Goal: Obtain resource: Obtain resource

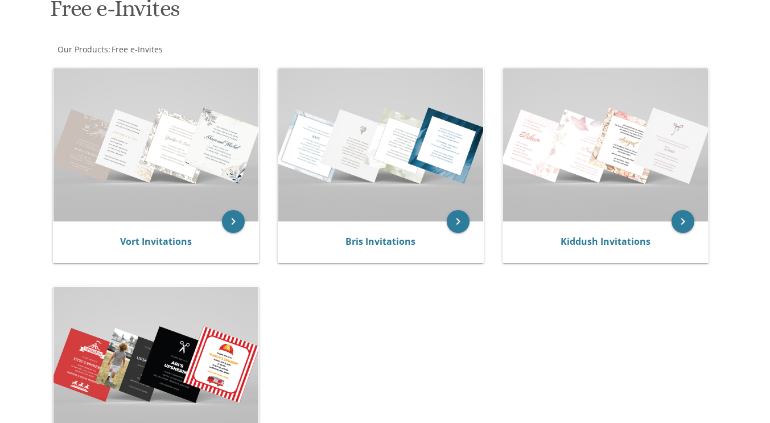
scroll to position [198, 0]
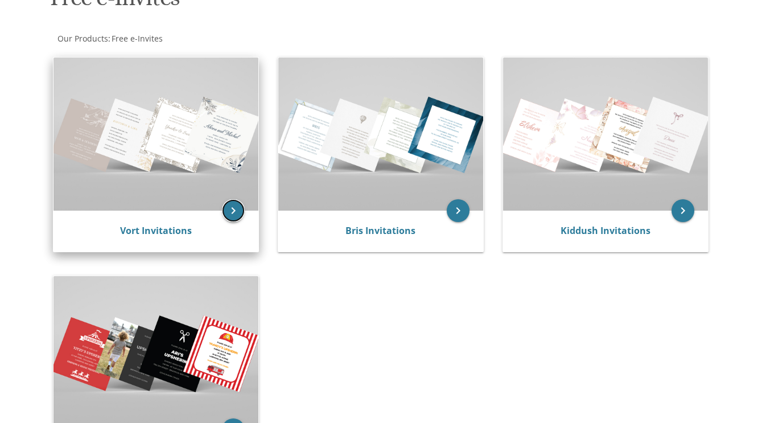
click at [232, 212] on icon "keyboard_arrow_right" at bounding box center [233, 210] width 23 height 23
click at [141, 145] on img at bounding box center [156, 135] width 205 height 154
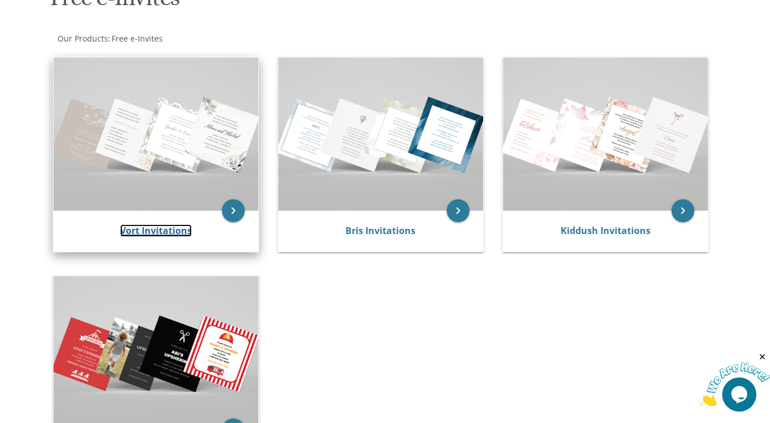
click at [143, 233] on link "Vort Invitations" at bounding box center [156, 230] width 72 height 13
click at [143, 228] on link "Vort Invitations" at bounding box center [156, 230] width 72 height 13
click at [139, 236] on link "Vort Invitations" at bounding box center [156, 230] width 72 height 13
click at [227, 217] on icon "keyboard_arrow_right" at bounding box center [233, 210] width 23 height 23
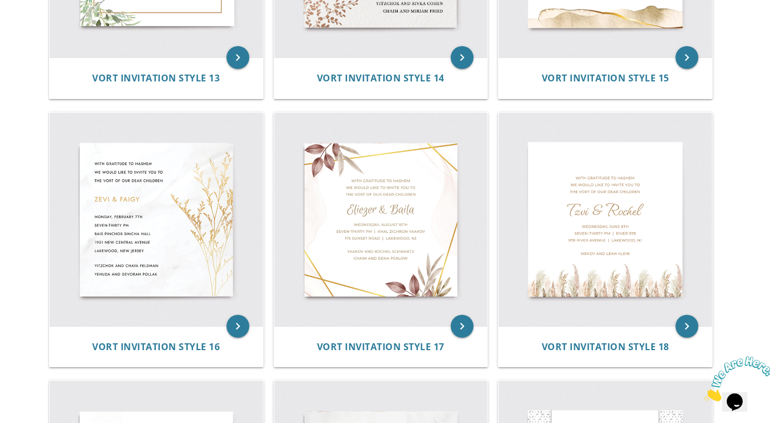
scroll to position [1503, 0]
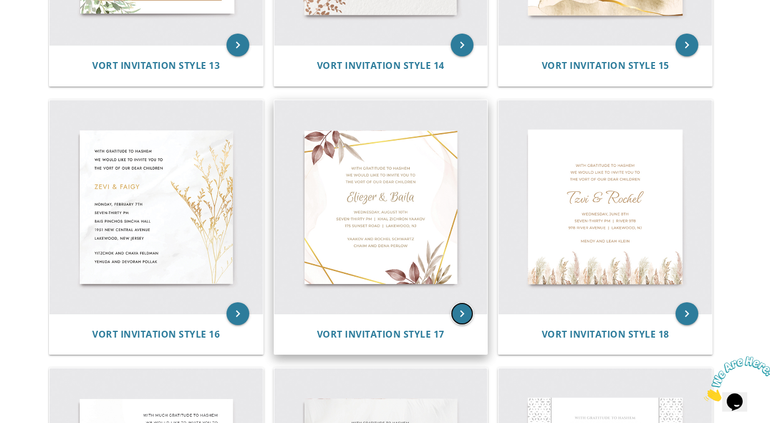
click at [465, 302] on icon "keyboard_arrow_right" at bounding box center [462, 313] width 23 height 23
click at [461, 309] on icon "keyboard_arrow_right" at bounding box center [462, 313] width 23 height 23
click at [468, 311] on icon "keyboard_arrow_right" at bounding box center [462, 313] width 23 height 23
click at [377, 214] on img at bounding box center [381, 207] width 214 height 214
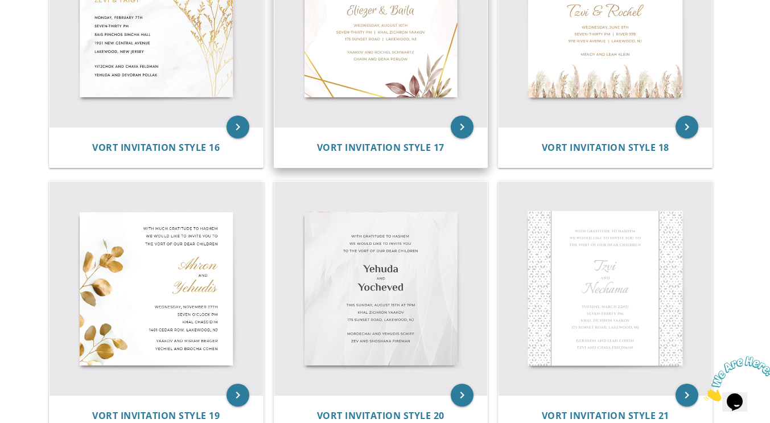
scroll to position [1687, 0]
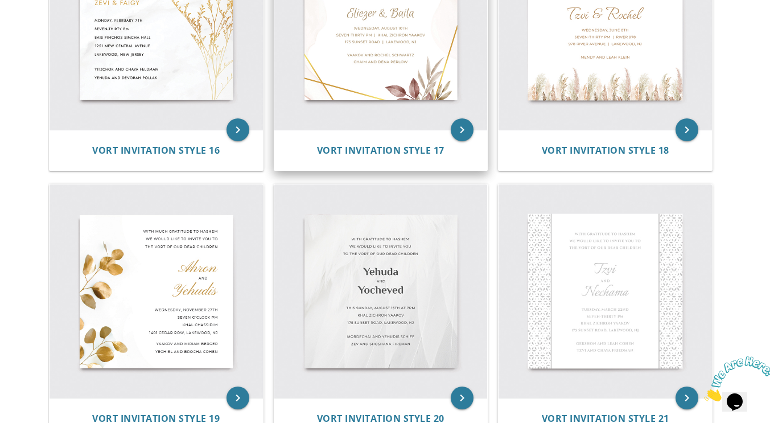
click at [352, 48] on img at bounding box center [381, 23] width 214 height 214
click at [355, 47] on img at bounding box center [381, 23] width 214 height 214
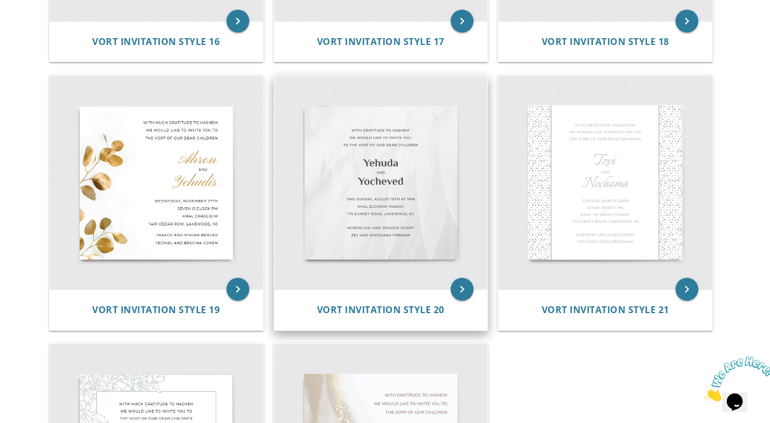
scroll to position [1890, 0]
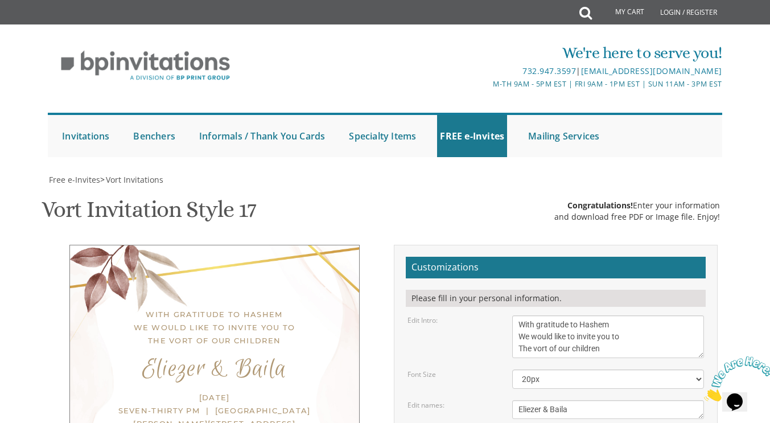
scroll to position [192, 0]
click at [586, 400] on textarea "Eliezer & Baila" at bounding box center [608, 409] width 192 height 19
type textarea "E"
type textarea "Avraham Yaakov & Shana"
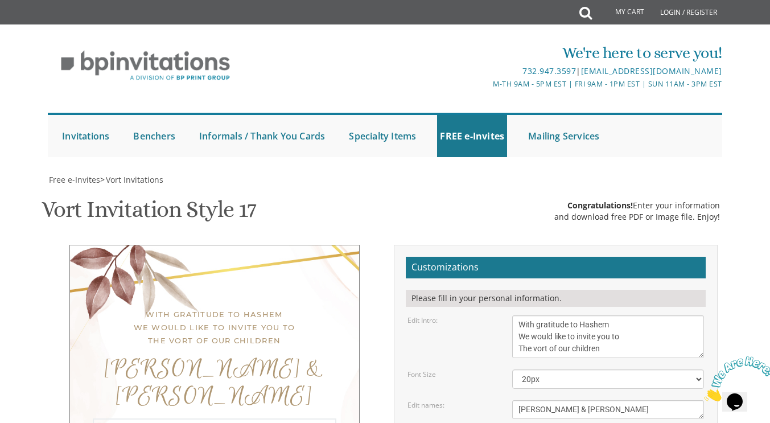
type textarea "Tuesday, September 9th Seven-Thirty pm | Shaagas Aryeh Hall 975 West Cross St |…"
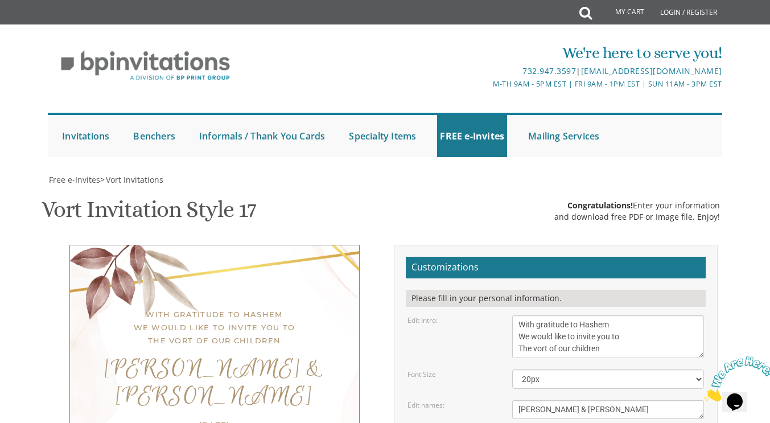
scroll to position [332, 0]
type textarea "Nochum and Tzippy Schaum Binyomin and Chaya Sara Auerbach"
click at [584, 400] on textarea "Eliezer & Baila" at bounding box center [608, 409] width 192 height 19
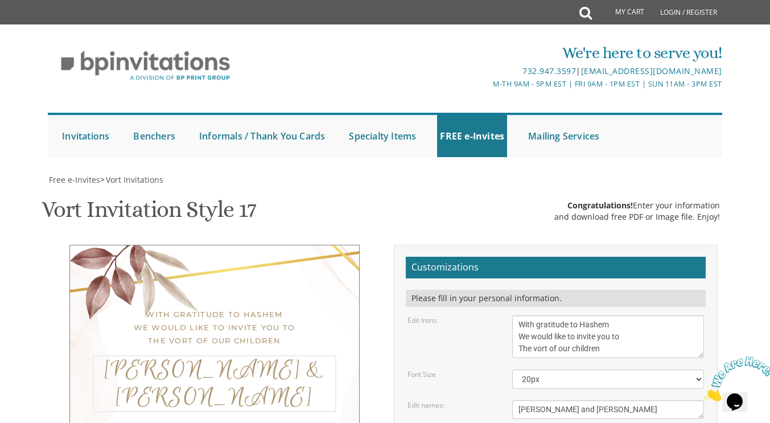
scroll to position [355, 0]
type textarea "Avraham Yaakov and Shana"
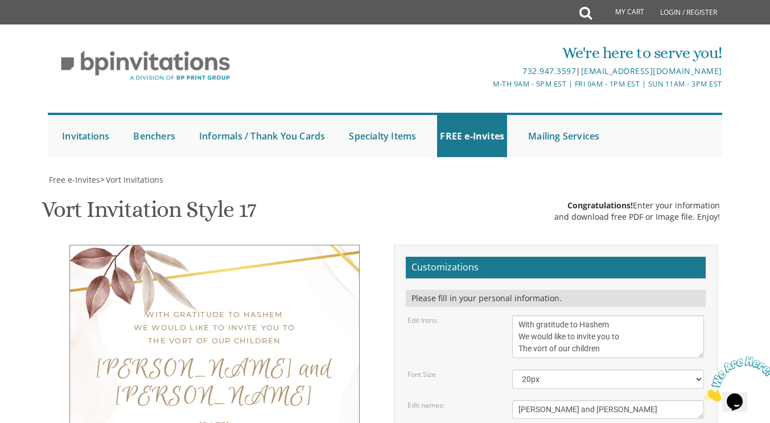
type input "[EMAIL_ADDRESS][DOMAIN_NAME]"
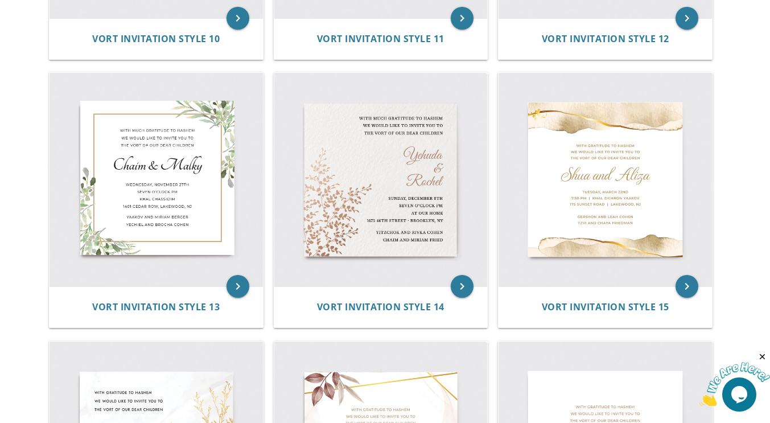
scroll to position [1261, 0]
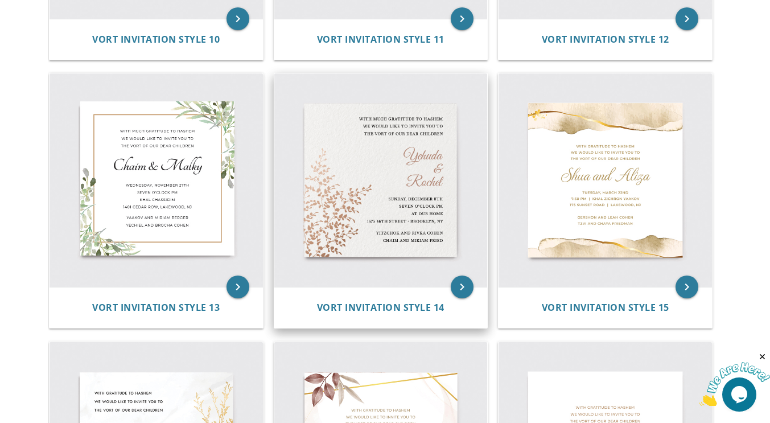
click at [344, 201] on img at bounding box center [381, 180] width 214 height 214
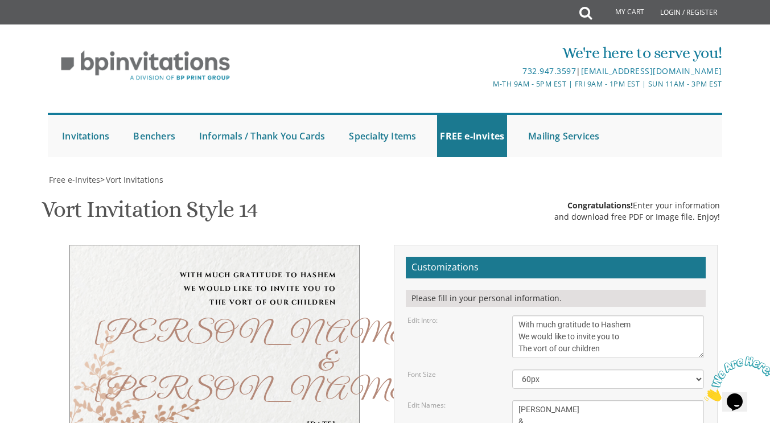
scroll to position [265, 0]
click at [571, 400] on textarea "[PERSON_NAME] & [PERSON_NAME]" at bounding box center [608, 421] width 192 height 43
click at [552, 400] on textarea "[PERSON_NAME] & [PERSON_NAME]" at bounding box center [608, 421] width 192 height 43
type textarea "[PERSON_NAME] & [PERSON_NAME]"
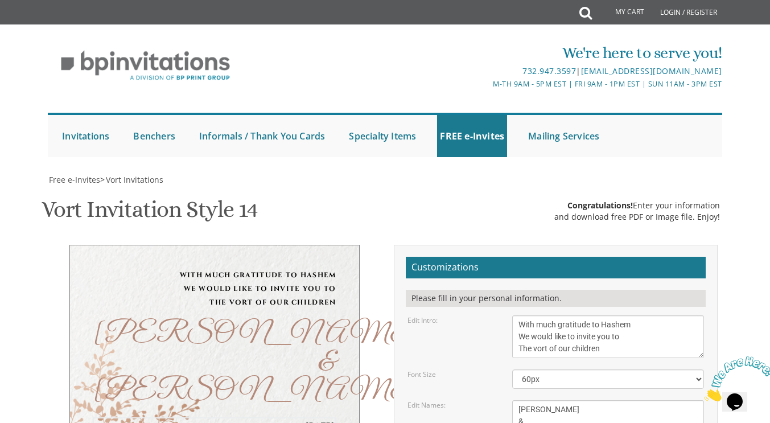
scroll to position [9, 0]
type textarea "[DATE] Seven thirty pm at [GEOGRAPHIC_DATA][PERSON_NAME] [STREET_ADDRESS] • [GE…"
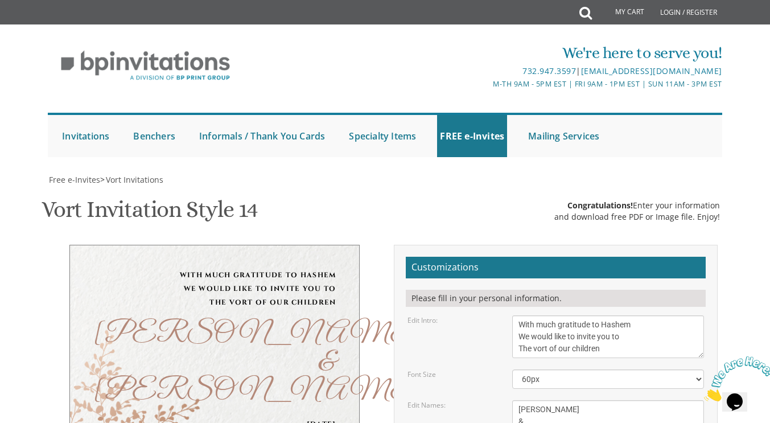
scroll to position [266, 0]
type textarea "[PERSON_NAME] and [PERSON_NAME] [PERSON_NAME] and [PERSON_NAME]"
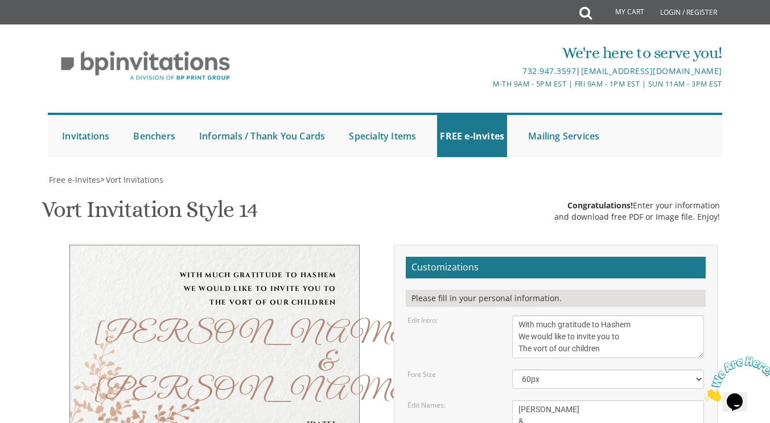
type input "[EMAIL_ADDRESS][DOMAIN_NAME]"
